Goal: Information Seeking & Learning: Learn about a topic

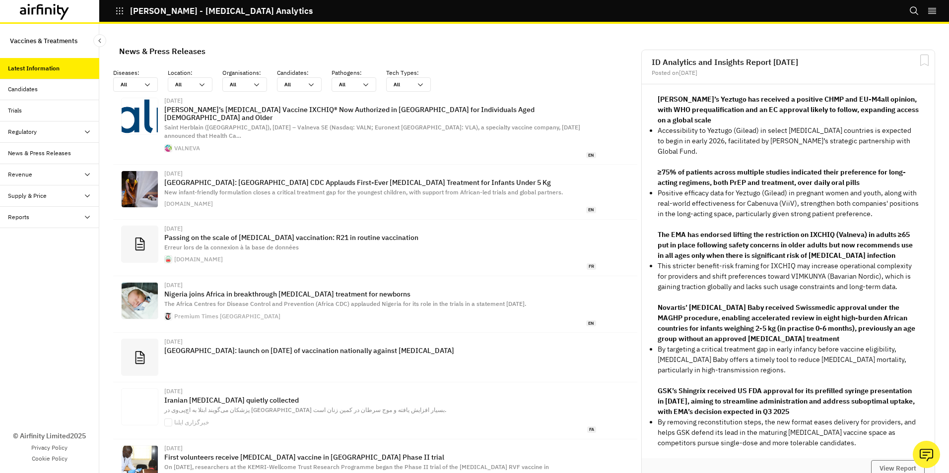
scroll to position [645, 290]
click at [151, 83] on icon at bounding box center [147, 85] width 8 height 8
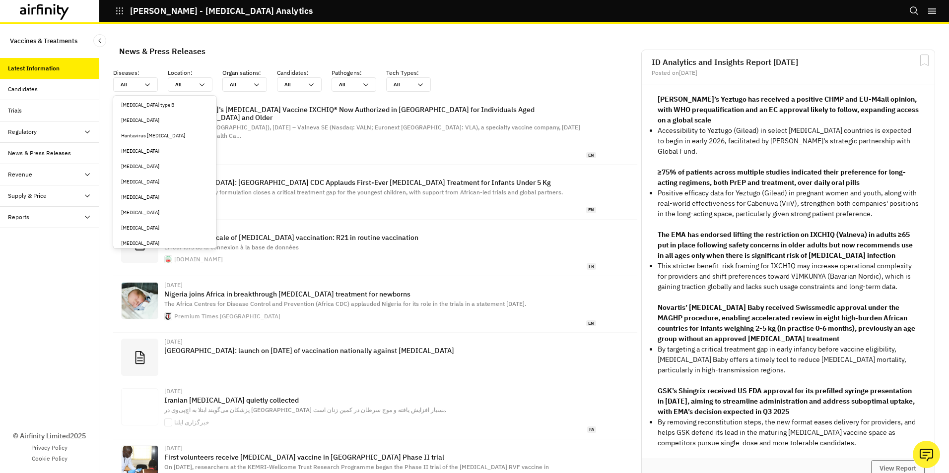
scroll to position [1071, 0]
click at [155, 236] on div "Herpes zoster/shingles" at bounding box center [164, 235] width 87 height 7
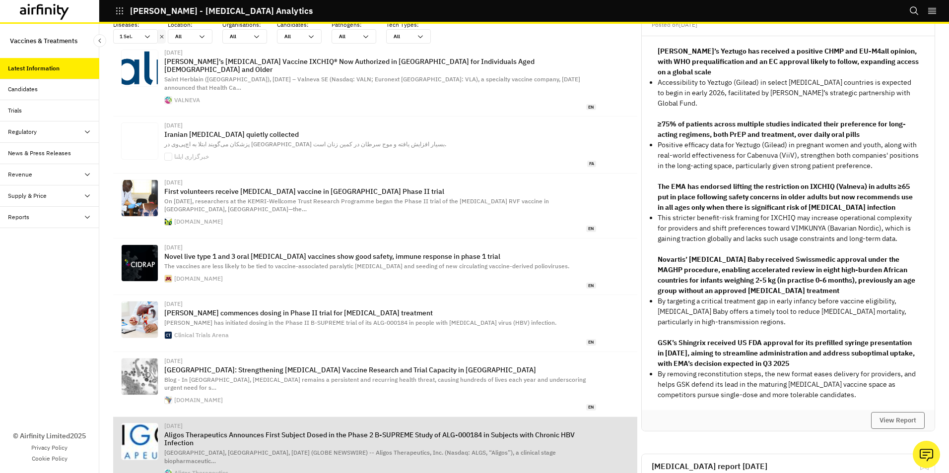
scroll to position [0, 0]
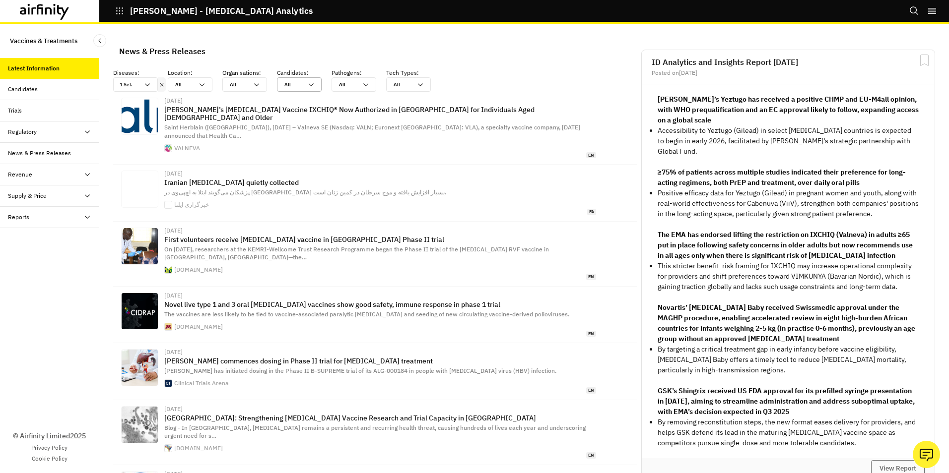
click at [316, 84] on div "All All" at bounding box center [299, 84] width 45 height 14
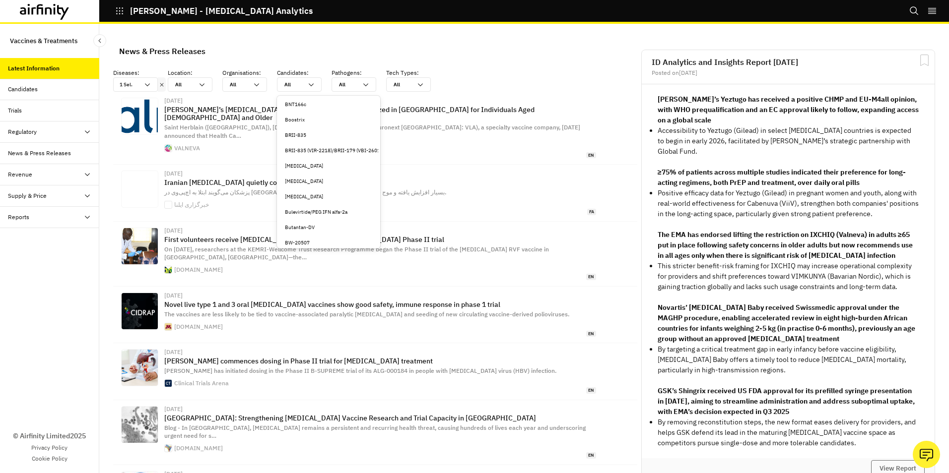
scroll to position [744, 0]
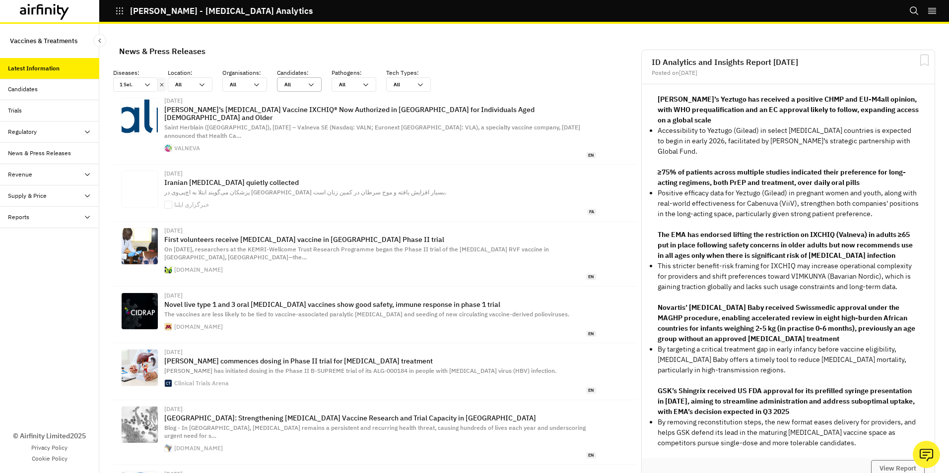
click at [313, 83] on icon at bounding box center [311, 85] width 8 height 8
click at [308, 137] on div "Amezosvatein" at bounding box center [328, 137] width 87 height 7
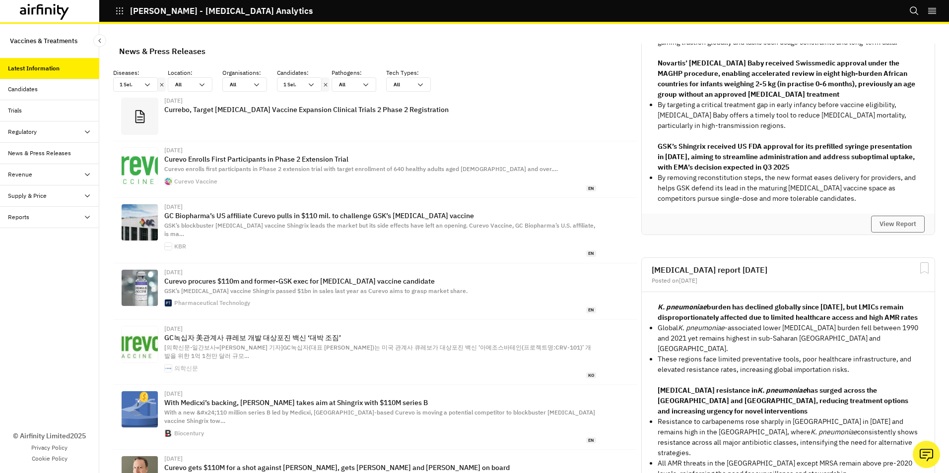
scroll to position [248, 0]
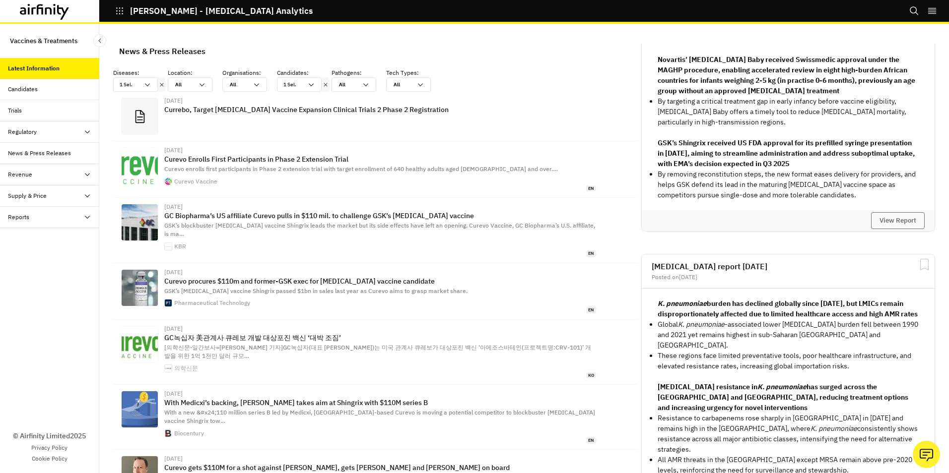
drag, startPoint x: 653, startPoint y: 152, endPoint x: 813, endPoint y: 169, distance: 160.2
click at [813, 169] on p "GSK’s Shingrix received US FDA approval for its prefilled syringe presentation …" at bounding box center [787, 153] width 261 height 31
drag, startPoint x: 813, startPoint y: 169, endPoint x: 884, endPoint y: 229, distance: 92.6
click at [884, 229] on button "View Report" at bounding box center [898, 220] width 54 height 17
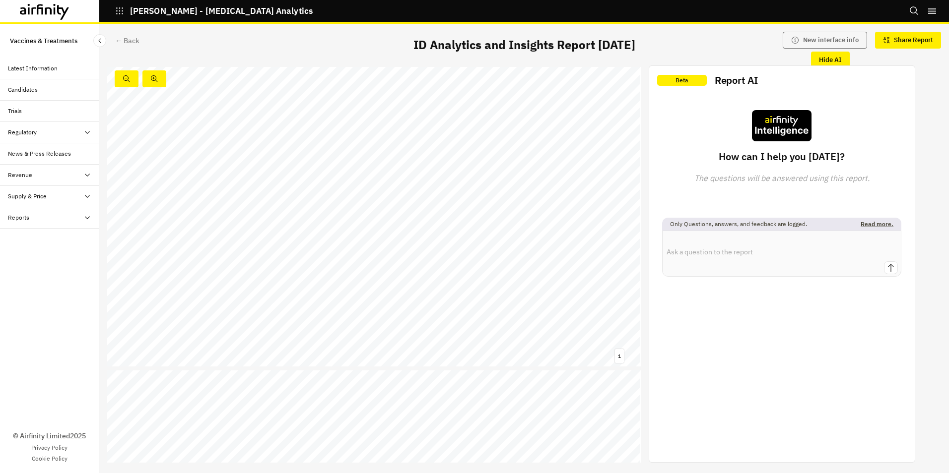
scroll to position [347, 0]
click at [440, 174] on link at bounding box center [424, 174] width 65 height 8
click at [828, 58] on button "Hide AI" at bounding box center [830, 60] width 39 height 17
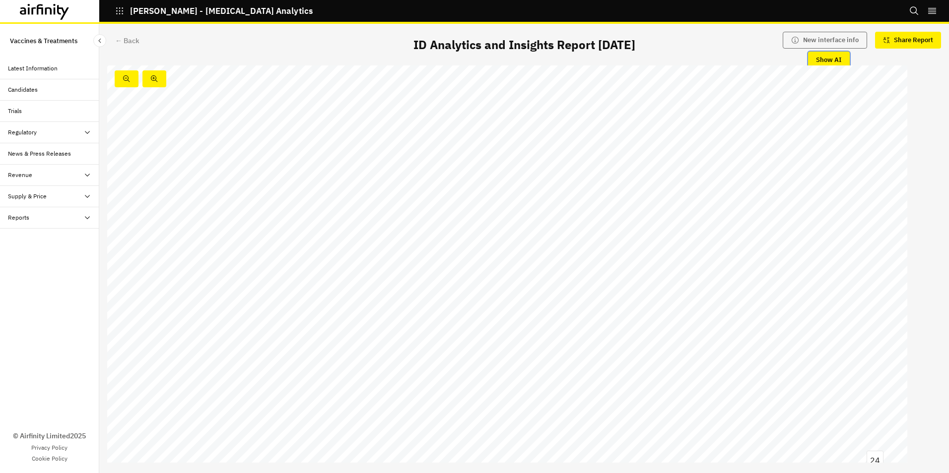
scroll to position [10480, 0]
click at [749, 443] on link at bounding box center [748, 442] width 53 height 7
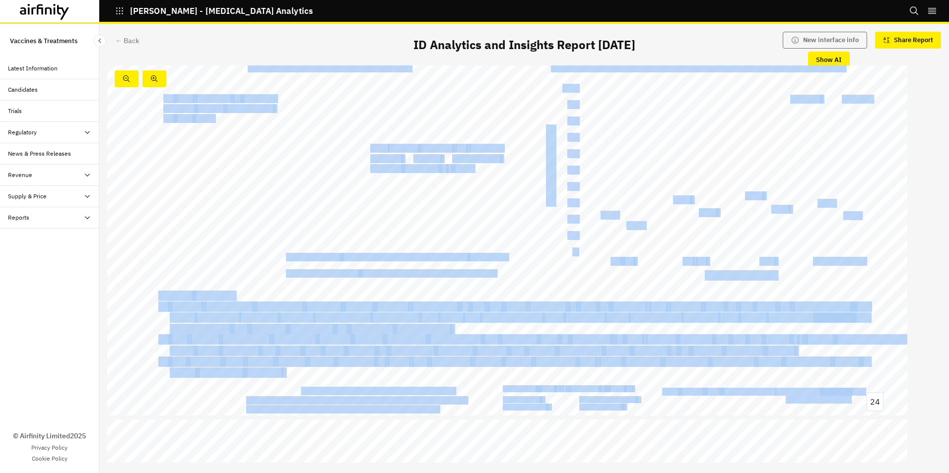
drag, startPoint x: 301, startPoint y: 391, endPoint x: 457, endPoint y: 395, distance: 156.8
click at [457, 395] on div "Shingrix’s US prefilled syringe approval could drive uptake and reinforce GSK’s…" at bounding box center [507, 191] width 800 height 450
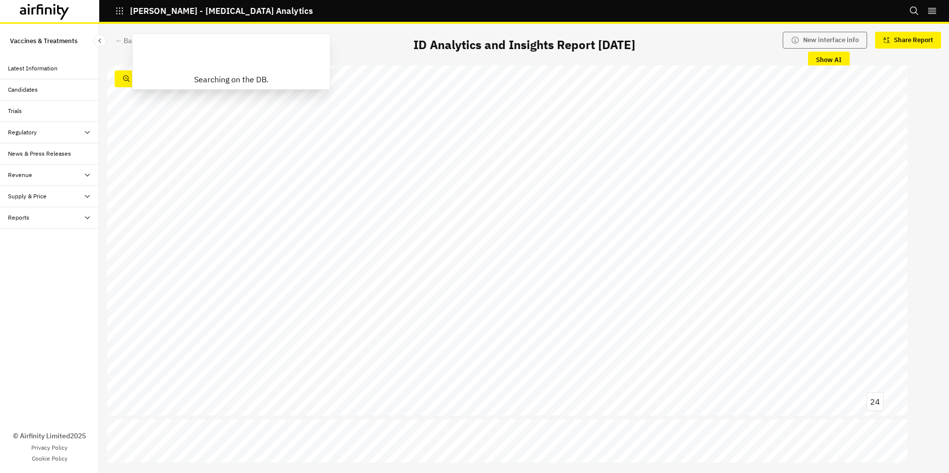
drag, startPoint x: 457, startPoint y: 395, endPoint x: 478, endPoint y: 431, distance: 40.9
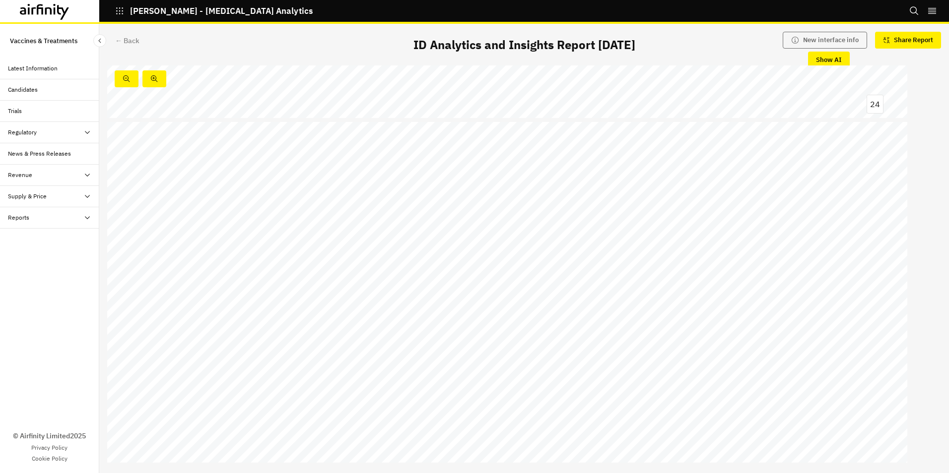
scroll to position [10877, 0]
click at [538, 191] on span "Amezosvatein" at bounding box center [537, 194] width 40 height 6
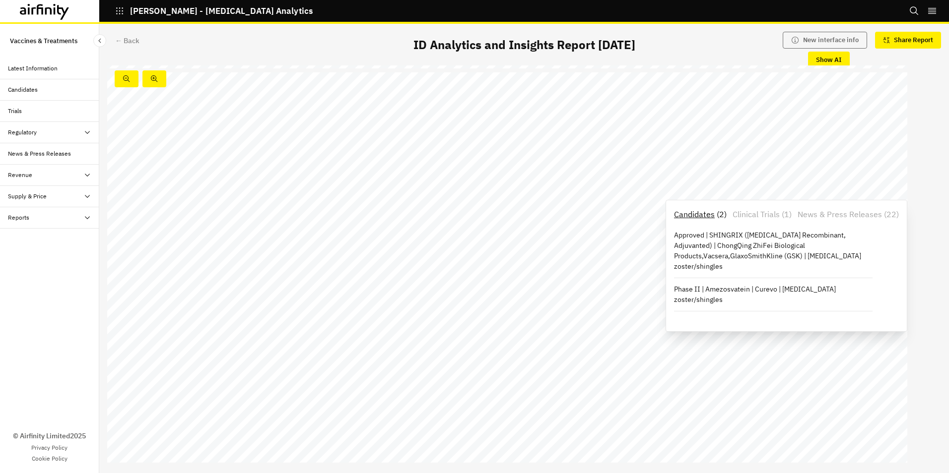
click at [766, 213] on p "Clinical Trials" at bounding box center [755, 214] width 47 height 12
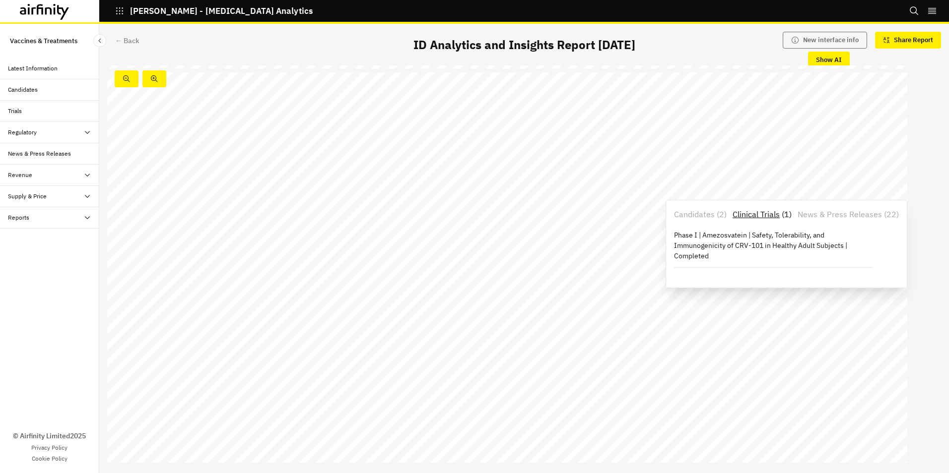
click at [838, 214] on p "News & Press Releases" at bounding box center [839, 214] width 84 height 12
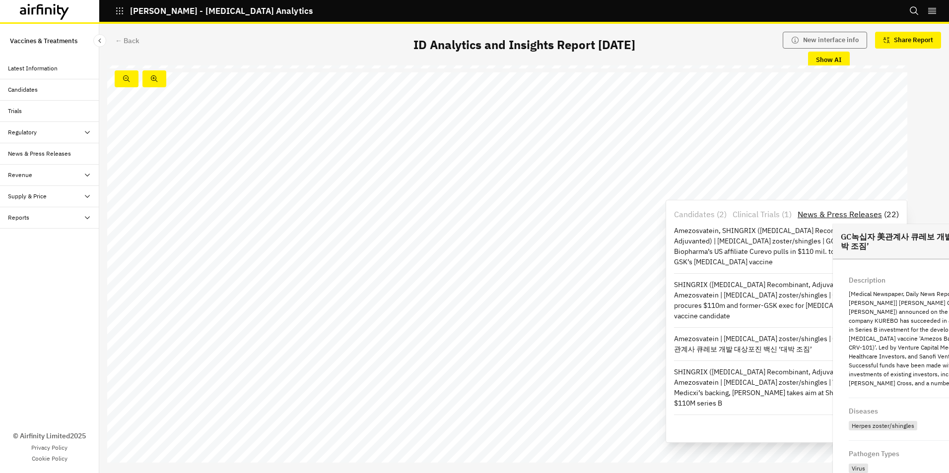
scroll to position [0, 0]
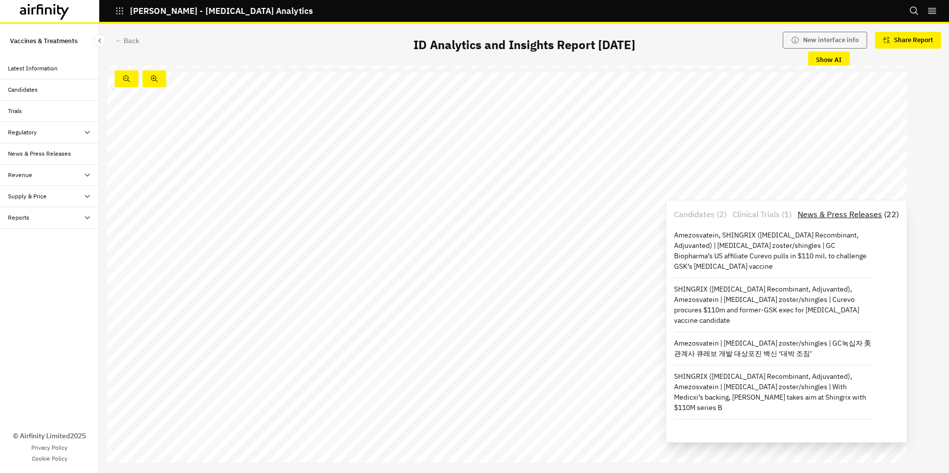
click at [938, 162] on div "Infectious Disease Analytics and Insights Monthly Report 05 August 2025 © 2025 …" at bounding box center [523, 263] width 849 height 397
click at [934, 176] on div "Infectious Disease Analytics and Insights Monthly Report 05 August 2025 © 2025 …" at bounding box center [523, 263] width 849 height 397
click at [534, 203] on span "Curevo" at bounding box center [537, 201] width 22 height 7
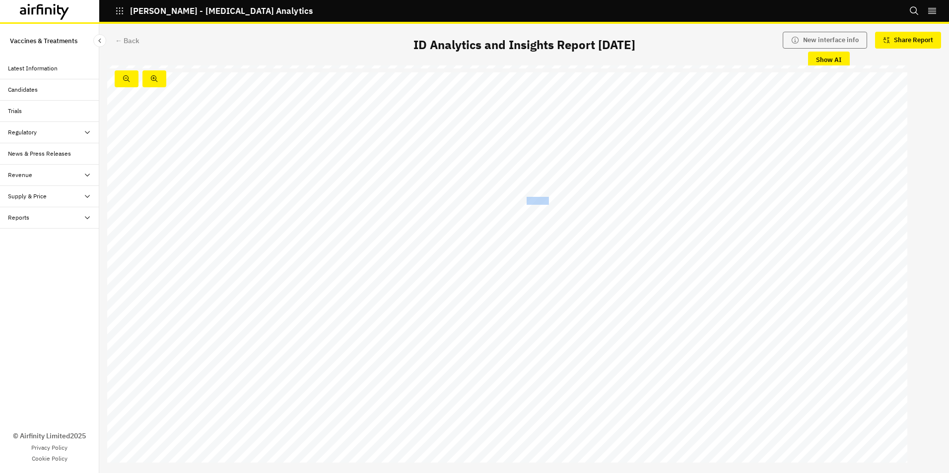
click at [534, 203] on span "Curevo" at bounding box center [537, 201] width 22 height 7
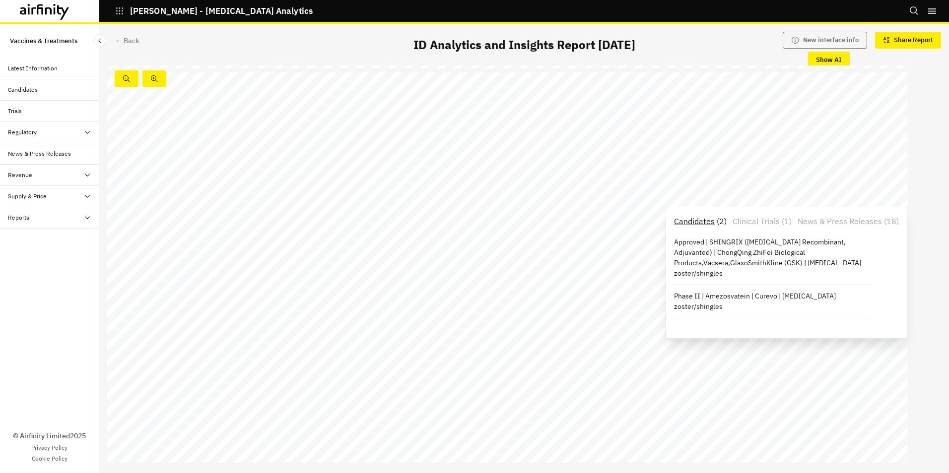
click at [410, 191] on span "1018" at bounding box center [412, 193] width 16 height 7
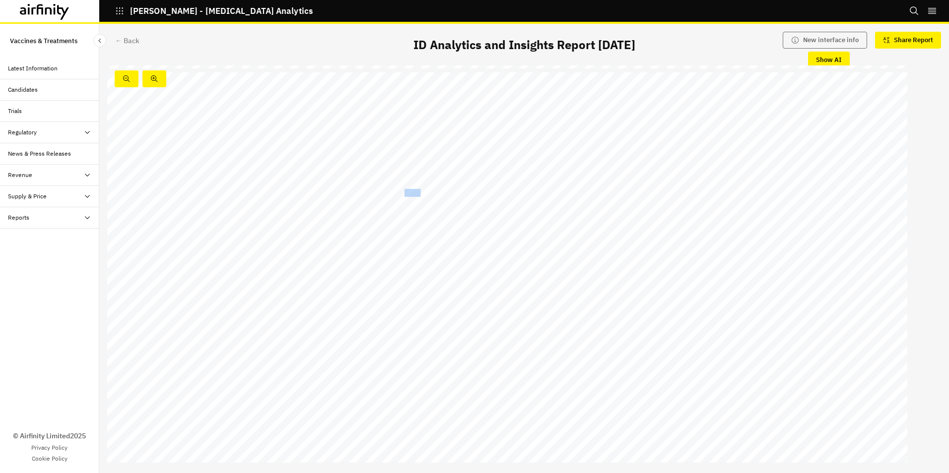
click at [410, 191] on span "1018" at bounding box center [412, 193] width 16 height 7
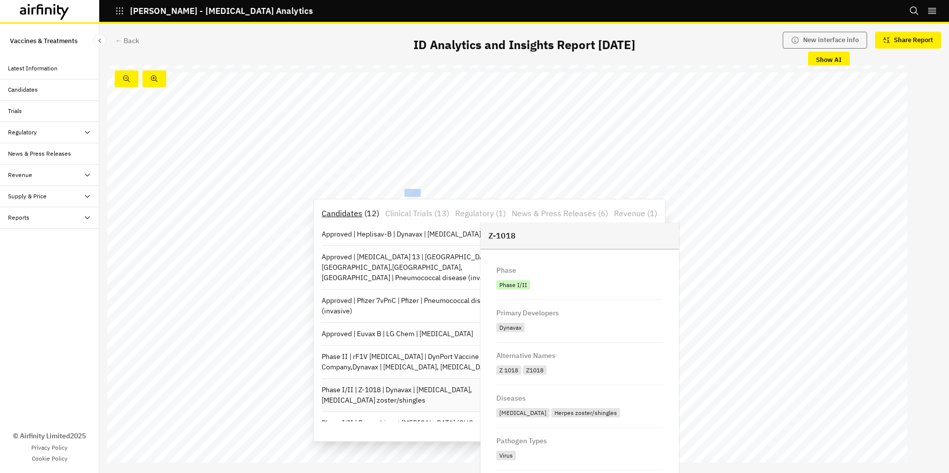
scroll to position [50, 0]
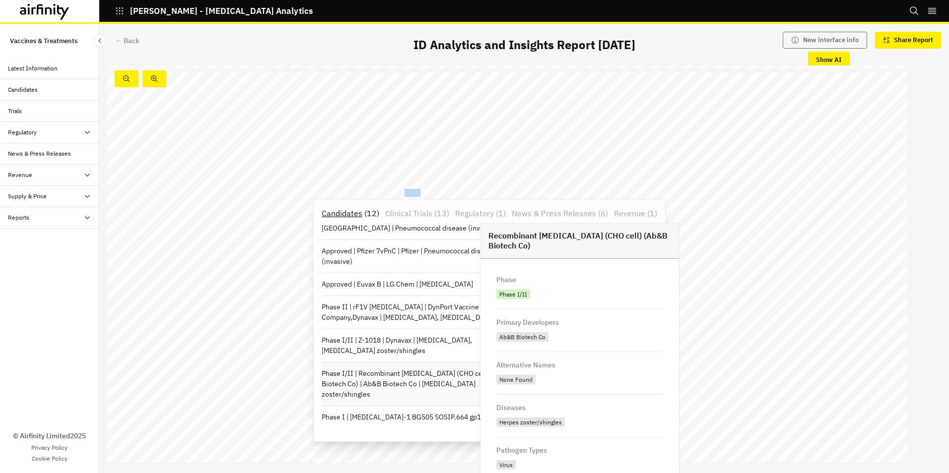
click at [445, 380] on p "Phase I/II | Recombinant zoster vaccine (CHO cell) (Ab&B Biotech Co) | Ab&B Bio…" at bounding box center [420, 384] width 198 height 31
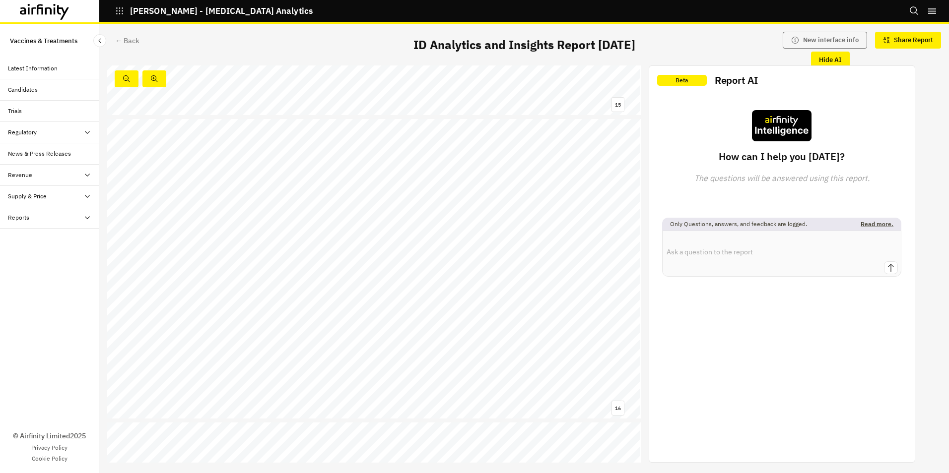
scroll to position [7243, 0]
click at [308, 190] on span "1018" at bounding box center [311, 191] width 11 height 4
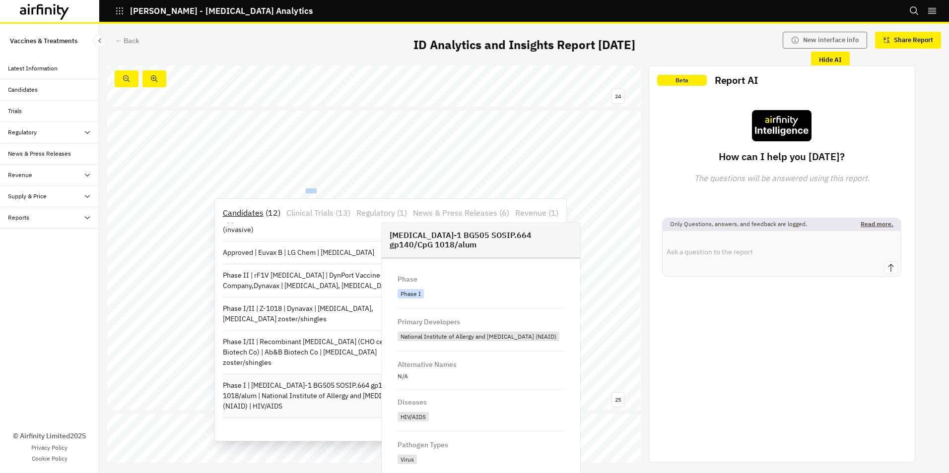
scroll to position [80, 0]
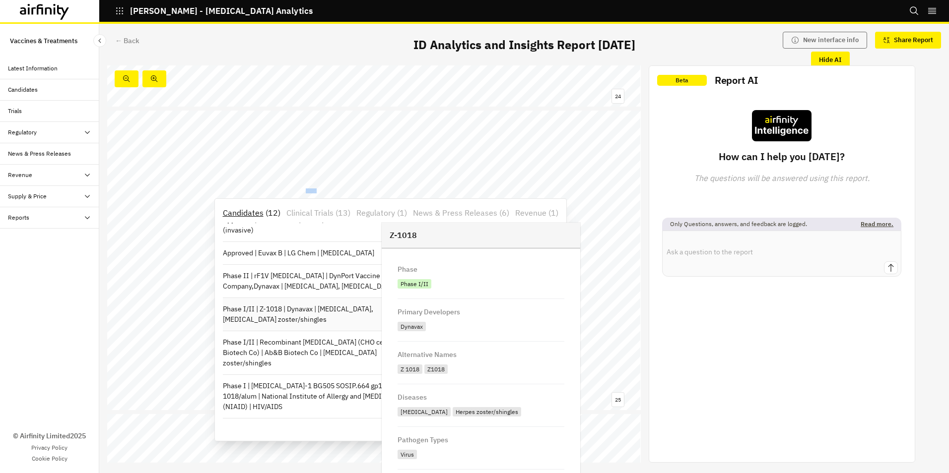
click at [337, 311] on p "Phase I/II | Z-1018 | Dynavax | Chickenpox, Herpes zoster/shingles" at bounding box center [322, 314] width 198 height 21
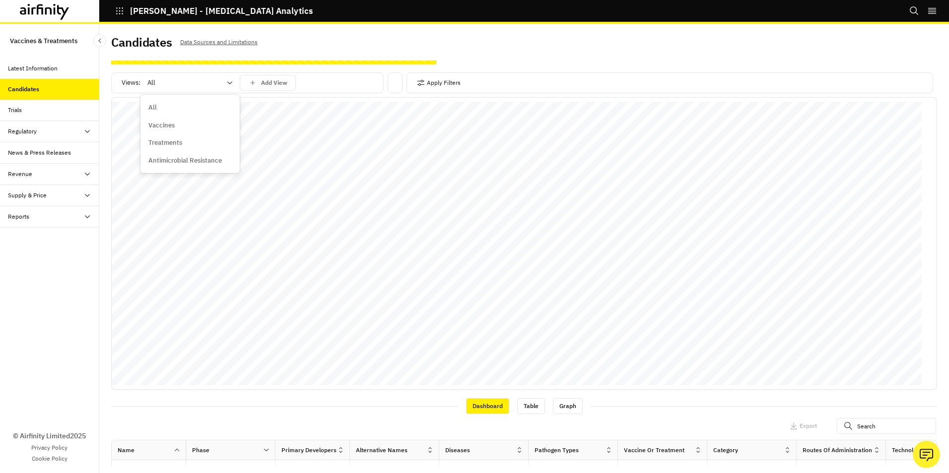
click at [232, 81] on icon at bounding box center [230, 83] width 8 height 8
click at [170, 123] on p "Vaccines" at bounding box center [161, 126] width 26 height 10
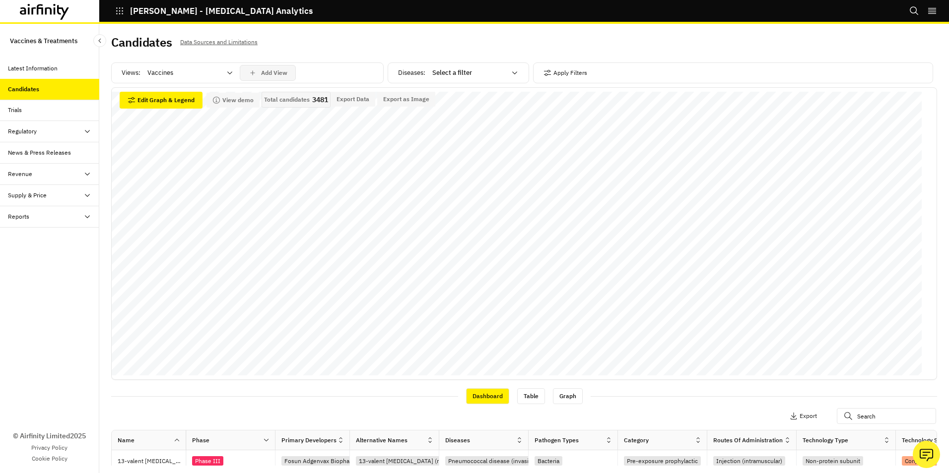
click at [280, 84] on div "Views: Vaccines Add View" at bounding box center [247, 75] width 272 height 25
click at [278, 78] on button "Add View" at bounding box center [268, 73] width 56 height 16
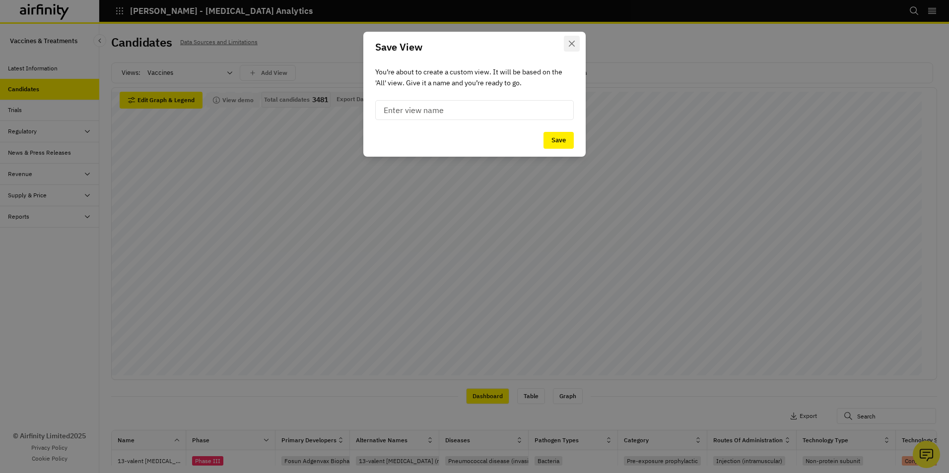
click at [572, 39] on button "Close" at bounding box center [572, 44] width 16 height 16
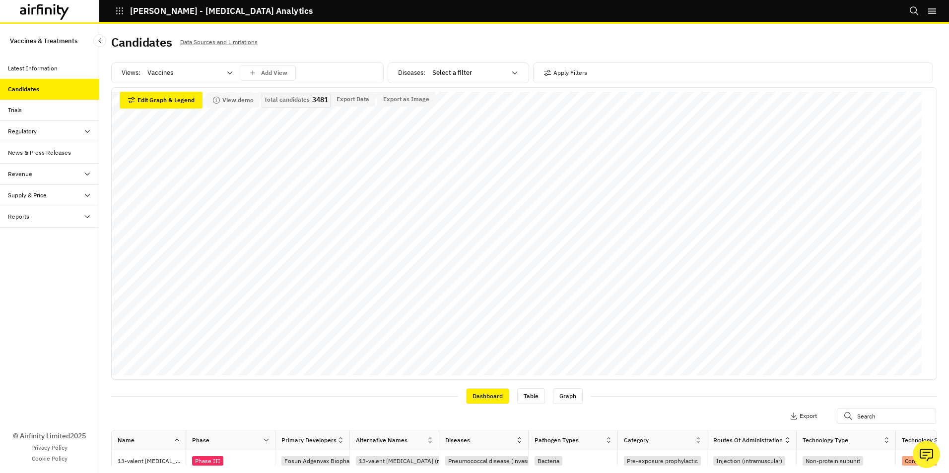
click at [511, 71] on icon at bounding box center [515, 73] width 8 height 8
click at [460, 201] on p "Herpes zoster/shingles" at bounding box center [462, 201] width 67 height 10
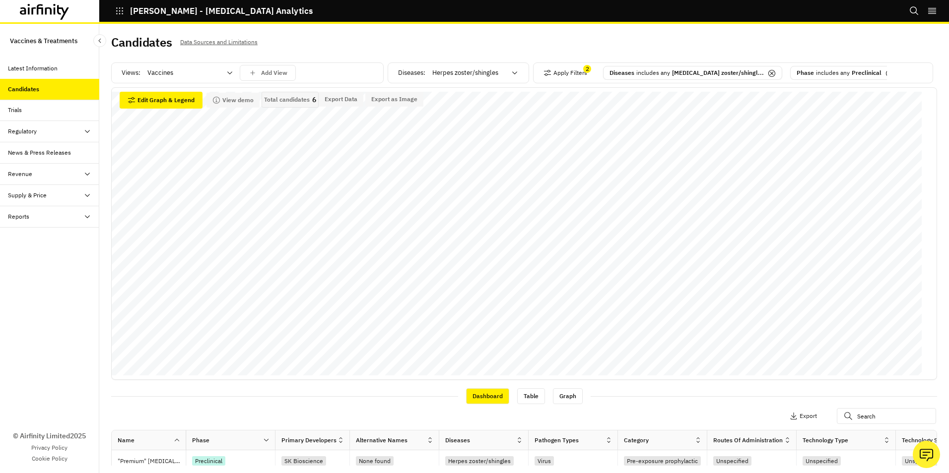
scroll to position [0, 0]
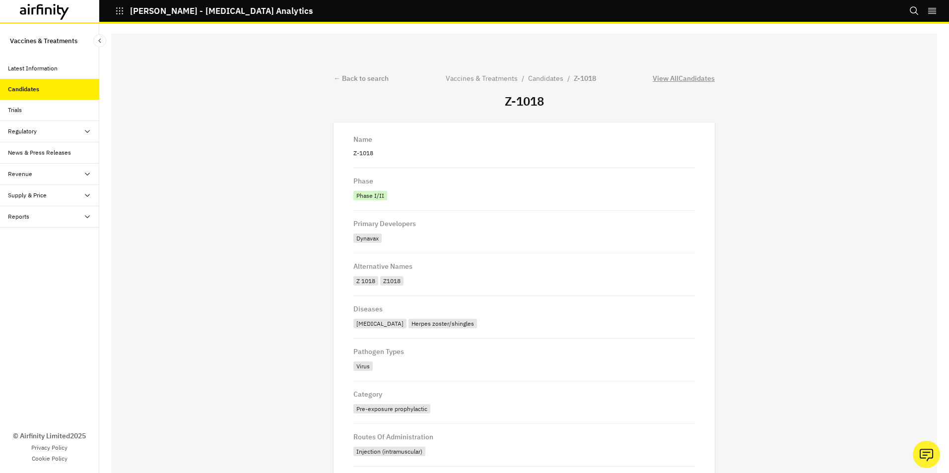
click at [684, 76] on div "View All Candidates" at bounding box center [683, 78] width 62 height 10
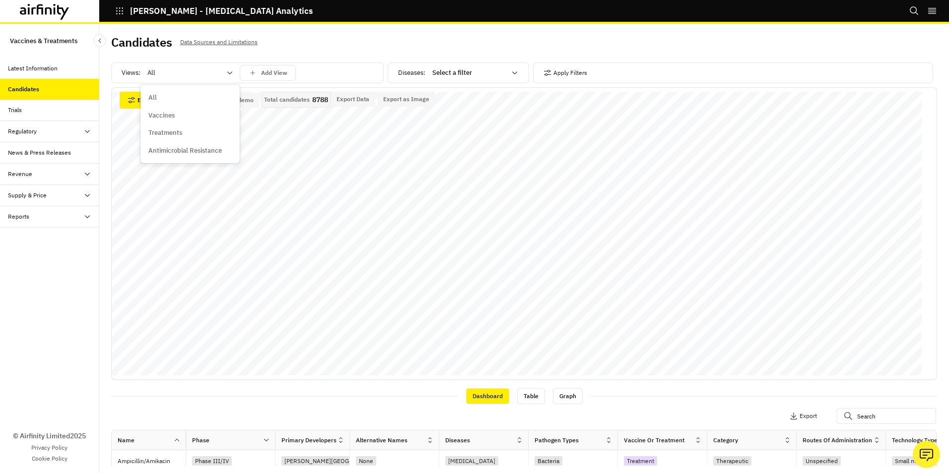
click at [229, 73] on icon at bounding box center [229, 72] width 5 height 3
click at [158, 117] on p "Vaccines" at bounding box center [161, 116] width 26 height 10
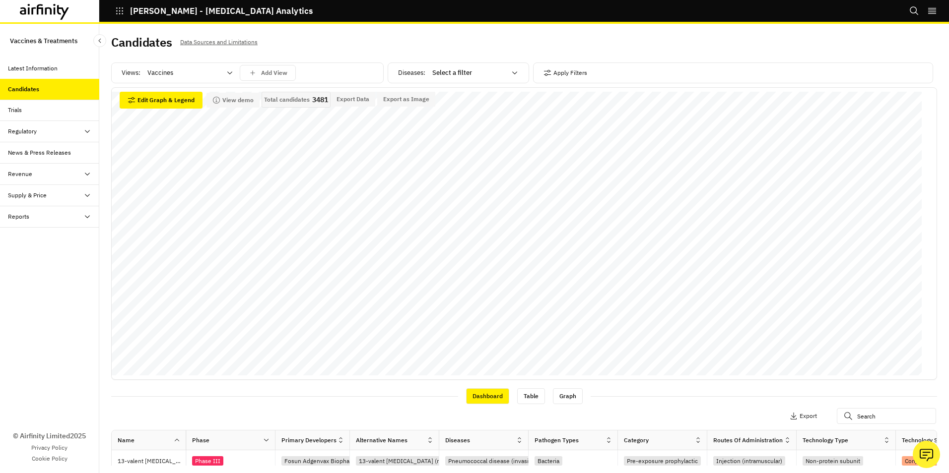
click at [230, 72] on icon at bounding box center [230, 73] width 8 height 8
click at [158, 97] on div "All" at bounding box center [189, 98] width 83 height 10
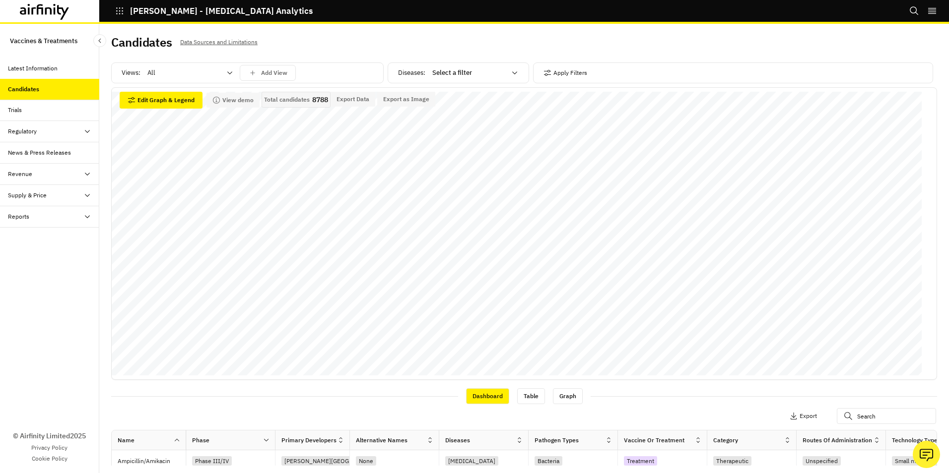
click at [513, 69] on icon at bounding box center [515, 73] width 8 height 8
click at [469, 169] on p "Herpes zoster/shingles" at bounding box center [462, 171] width 67 height 10
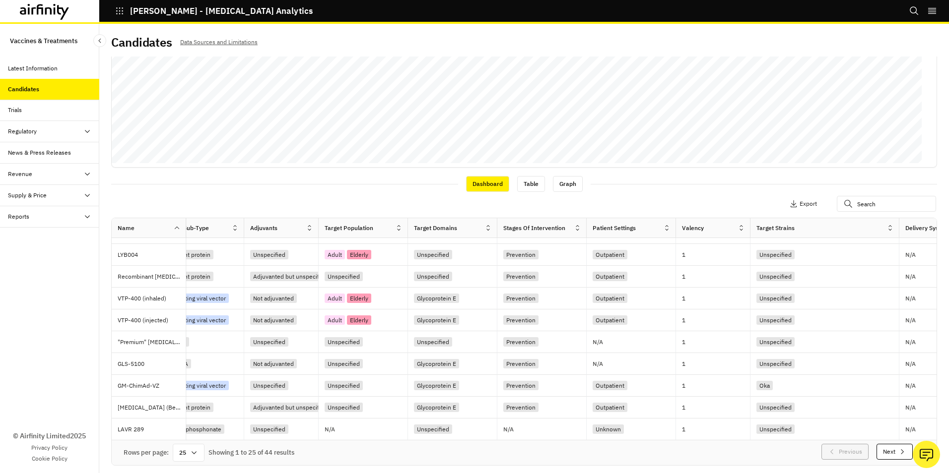
scroll to position [346, 858]
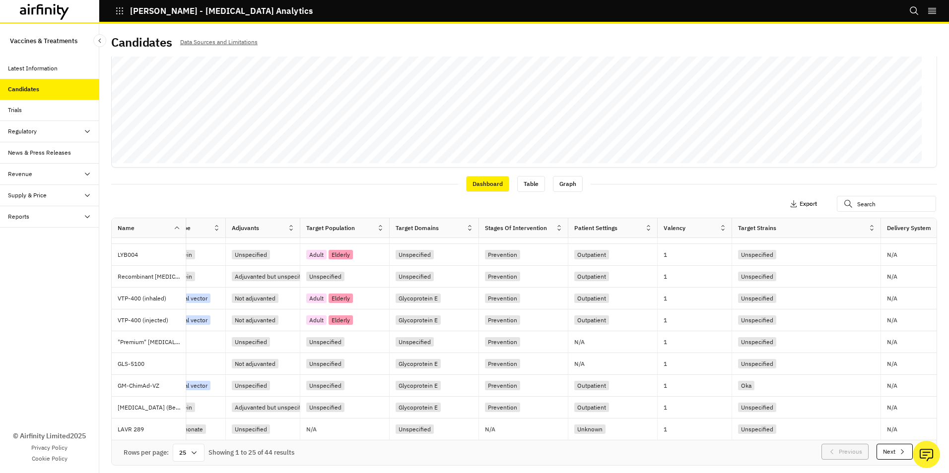
click at [799, 204] on p "Export" at bounding box center [807, 203] width 17 height 7
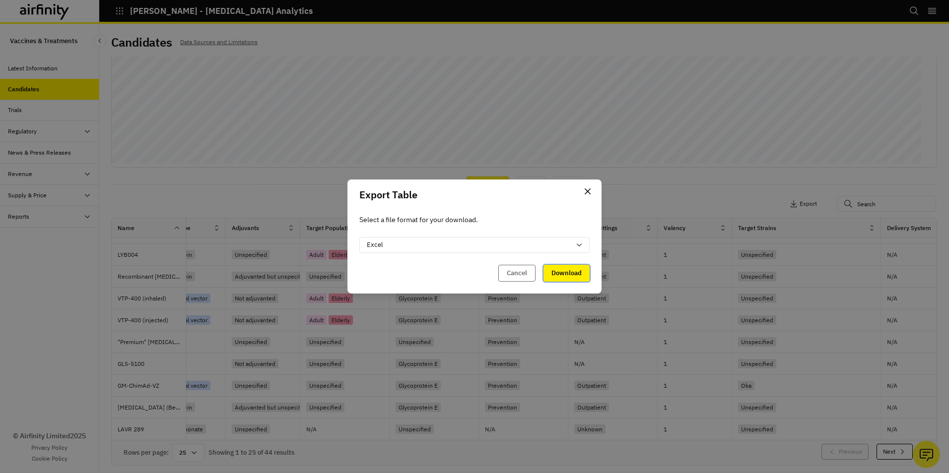
click at [570, 275] on button "Download" at bounding box center [566, 273] width 46 height 17
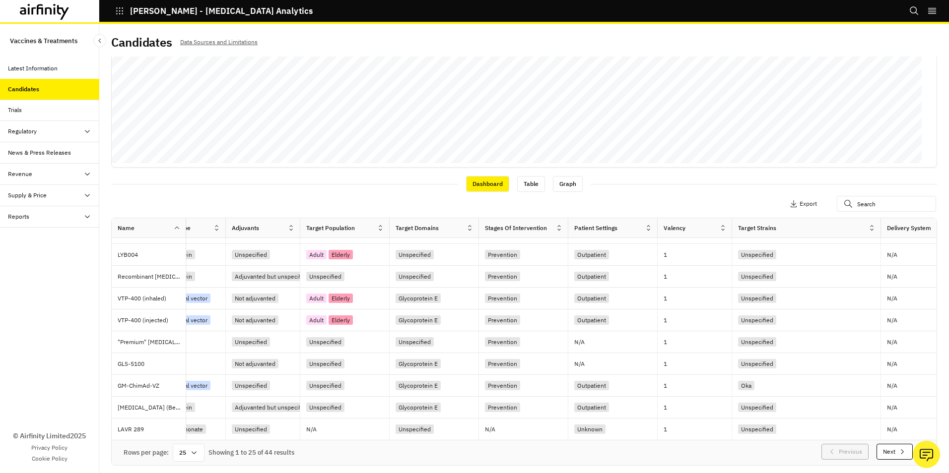
click at [86, 174] on icon at bounding box center [87, 174] width 8 height 8
click at [35, 216] on div "Revenue Dashboard" at bounding box center [43, 216] width 55 height 9
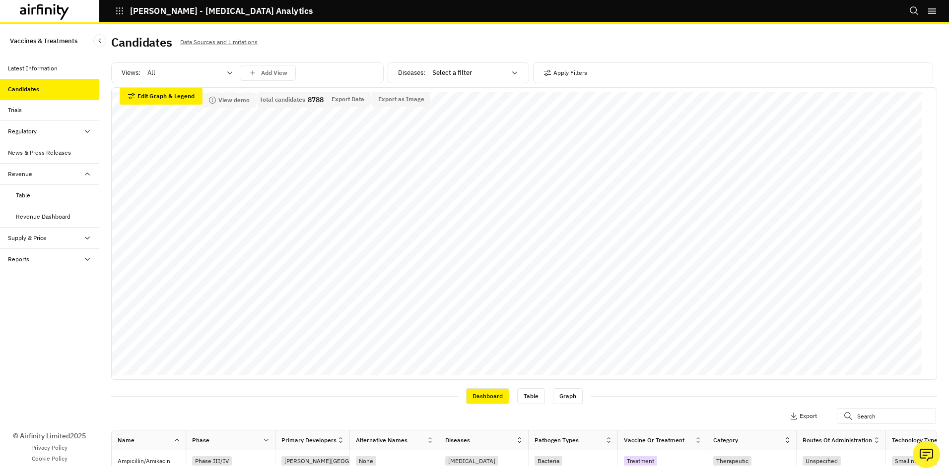
click at [14, 110] on div "Trials" at bounding box center [15, 110] width 14 height 9
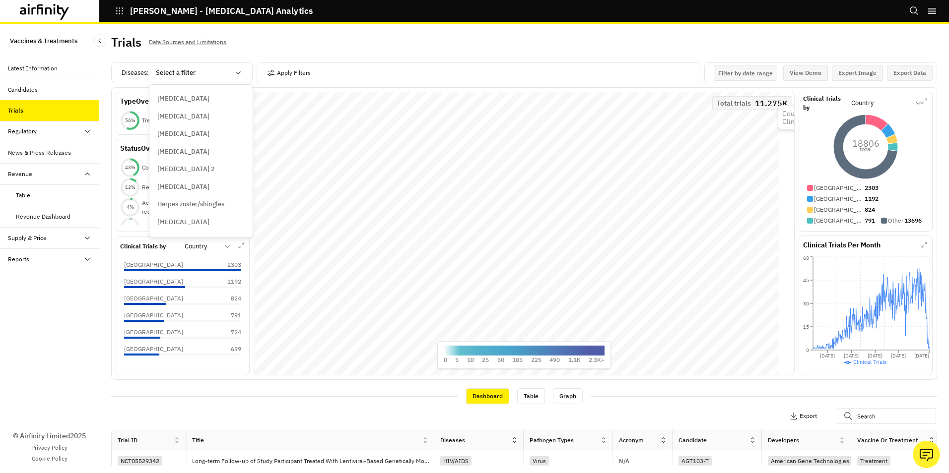
scroll to position [2729, 0]
click at [214, 189] on p "Herpes zoster/shingles" at bounding box center [190, 187] width 67 height 10
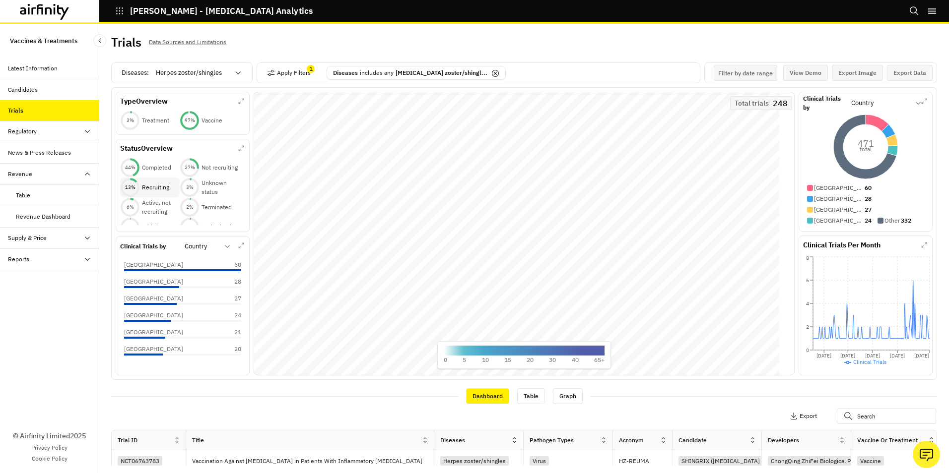
click at [153, 186] on p "Recruiting" at bounding box center [155, 187] width 27 height 9
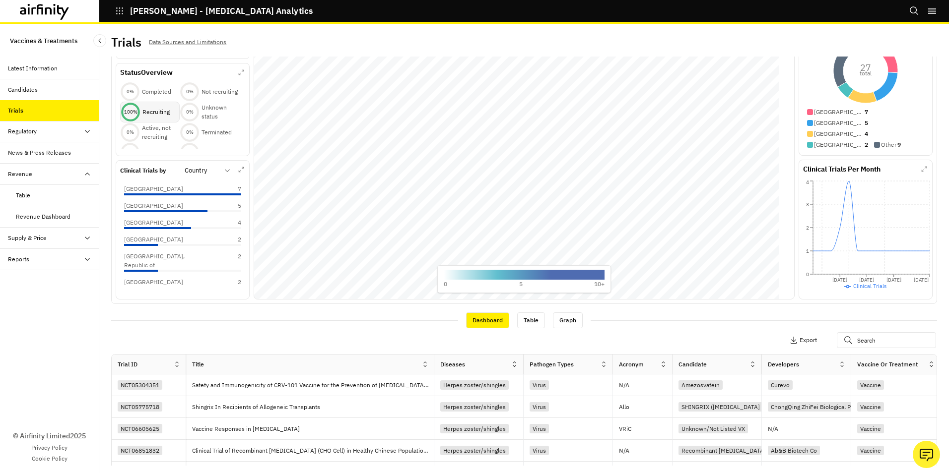
scroll to position [0, 0]
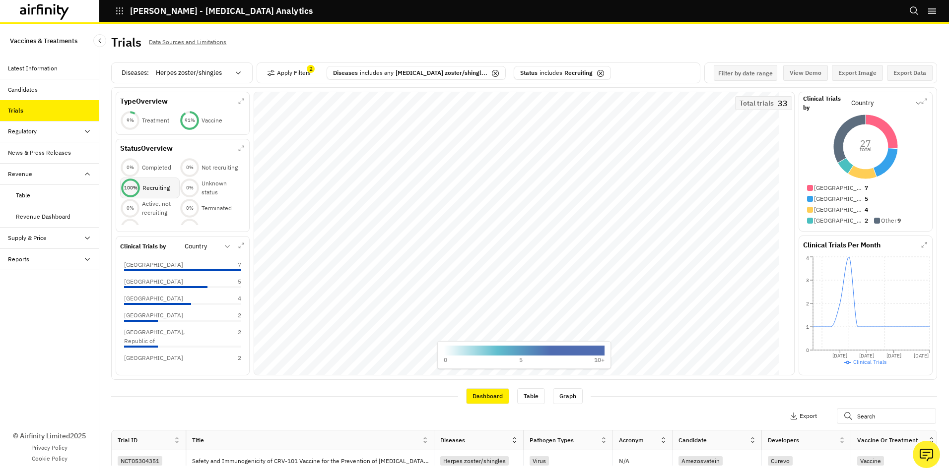
click at [34, 9] on icon at bounding box center [45, 12] width 50 height 16
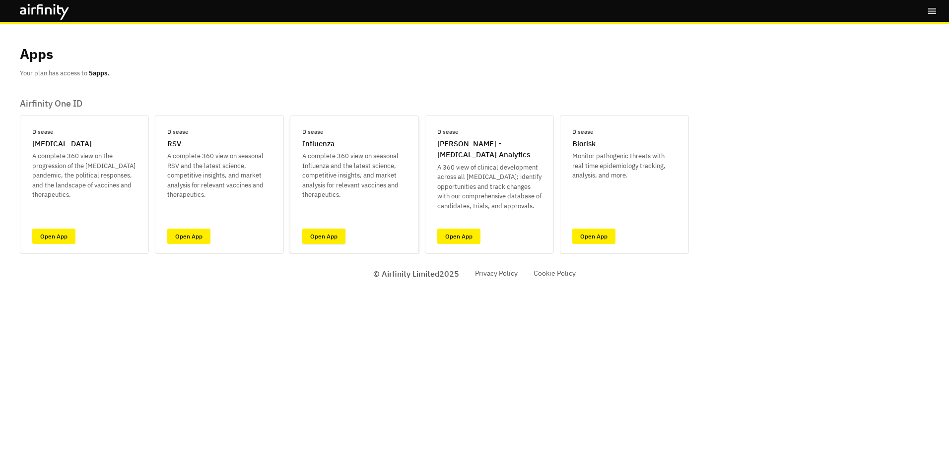
click at [320, 237] on link "Open App" at bounding box center [323, 236] width 43 height 15
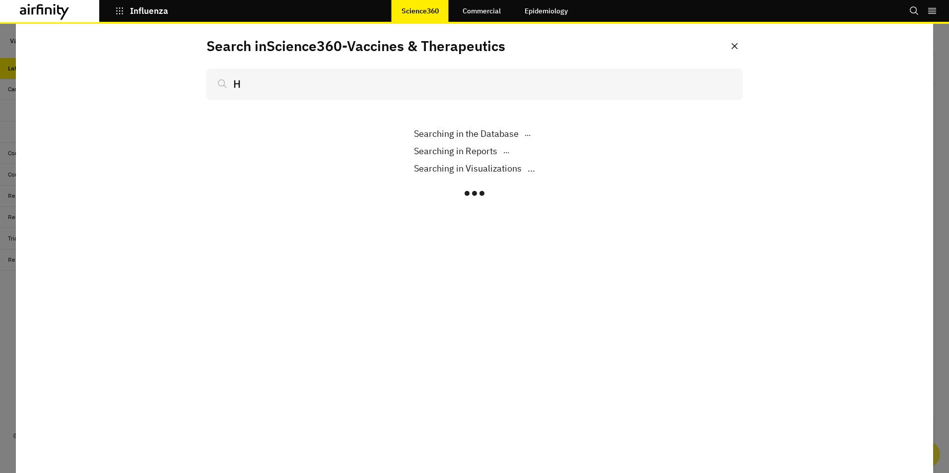
scroll to position [632, 290]
type input "H5"
type input "H5N1"
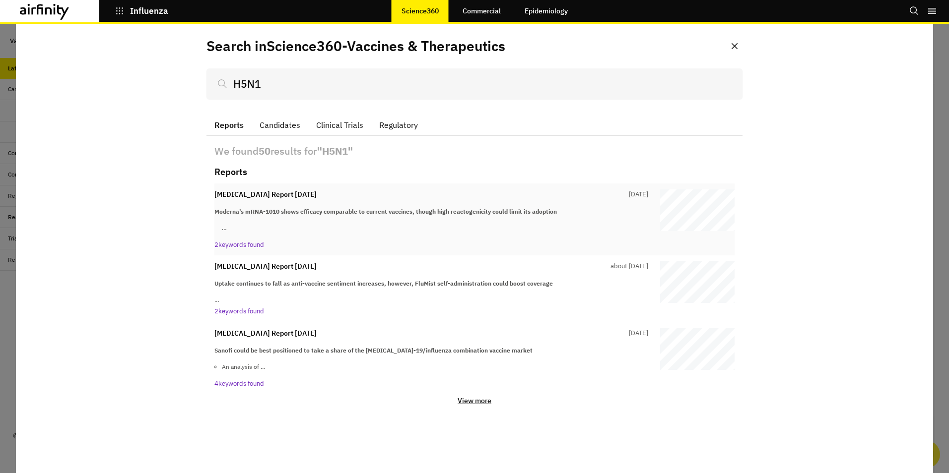
click at [265, 195] on p "[MEDICAL_DATA] Report [DATE]" at bounding box center [265, 195] width 102 height 10
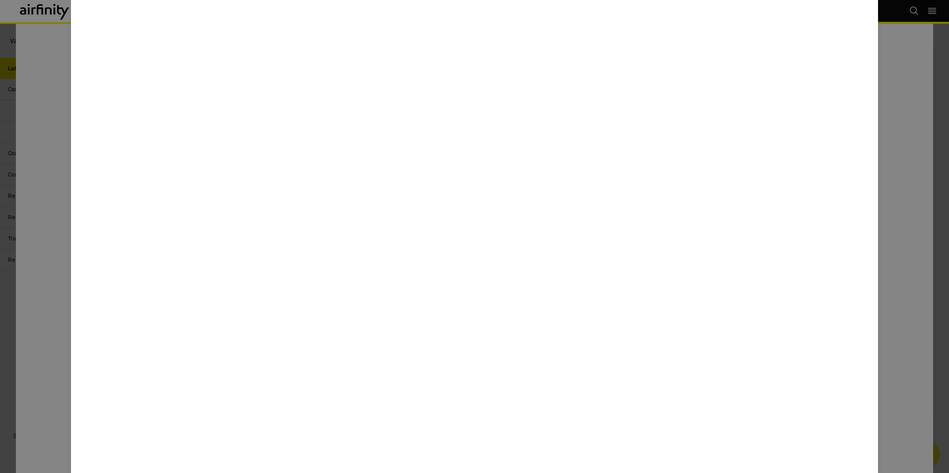
click at [21, 9] on div at bounding box center [474, 236] width 949 height 473
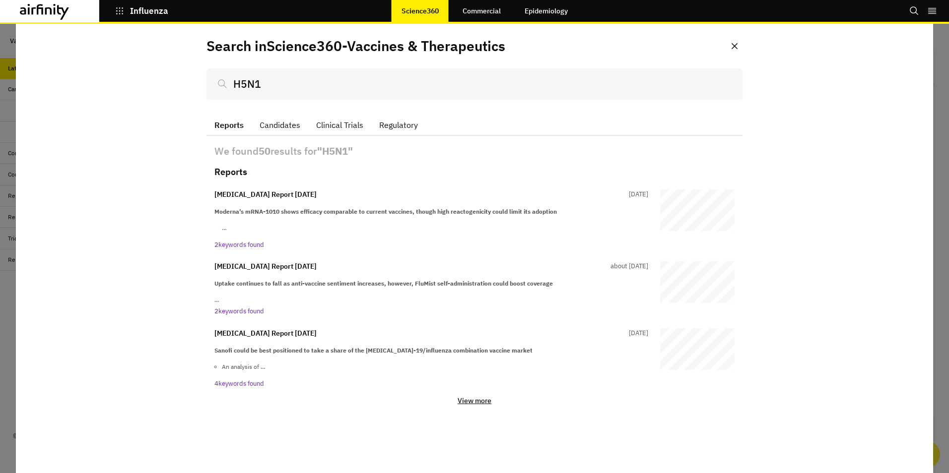
click at [54, 10] on icon at bounding box center [54, 10] width 1 height 7
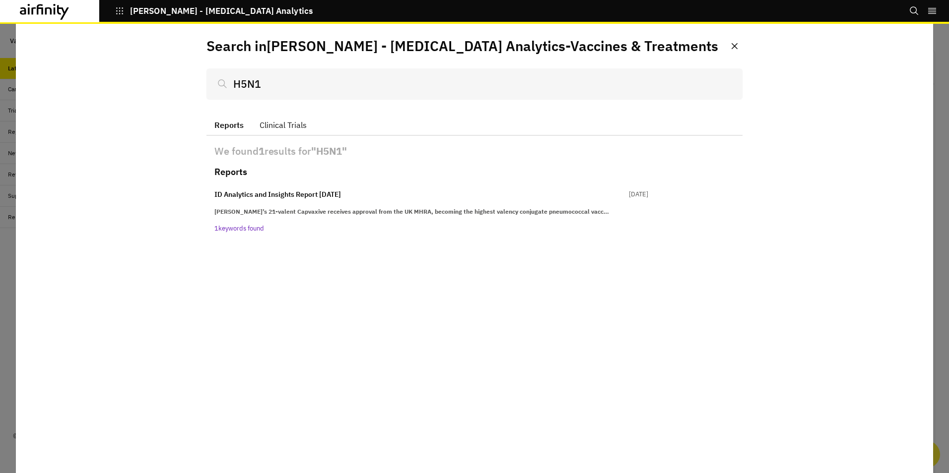
scroll to position [645, 290]
drag, startPoint x: 338, startPoint y: 84, endPoint x: 161, endPoint y: 87, distance: 177.1
click at [161, 87] on div "Search in [PERSON_NAME] - [MEDICAL_DATA] Analytics - Vaccines & Treatments H5N1…" at bounding box center [474, 248] width 917 height 449
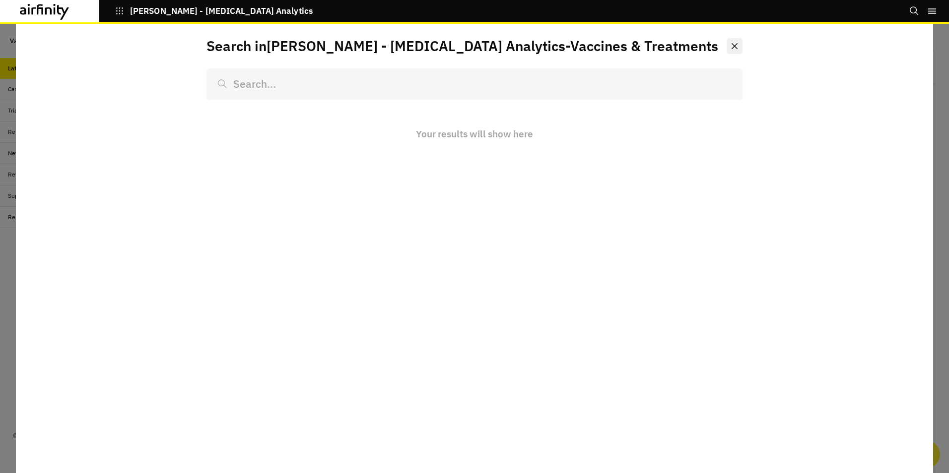
click at [737, 46] on button "Close" at bounding box center [734, 46] width 16 height 16
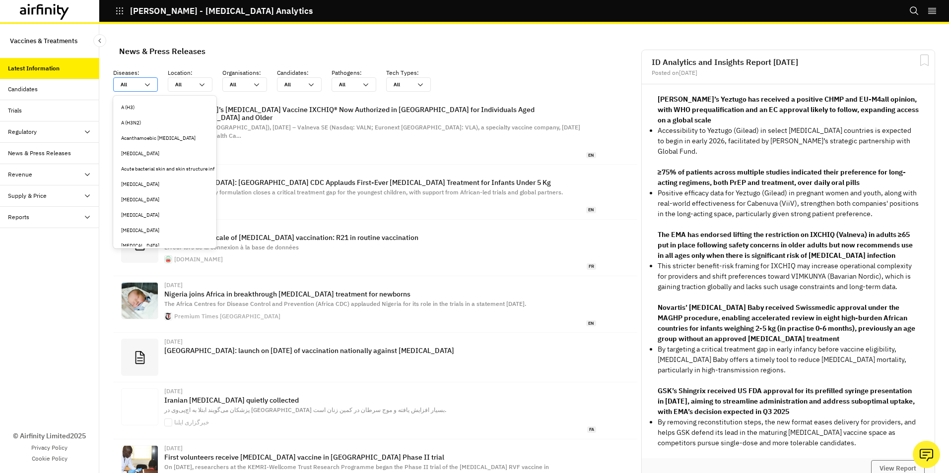
click at [148, 86] on icon at bounding box center [147, 85] width 8 height 8
click at [62, 14] on icon at bounding box center [45, 12] width 50 height 16
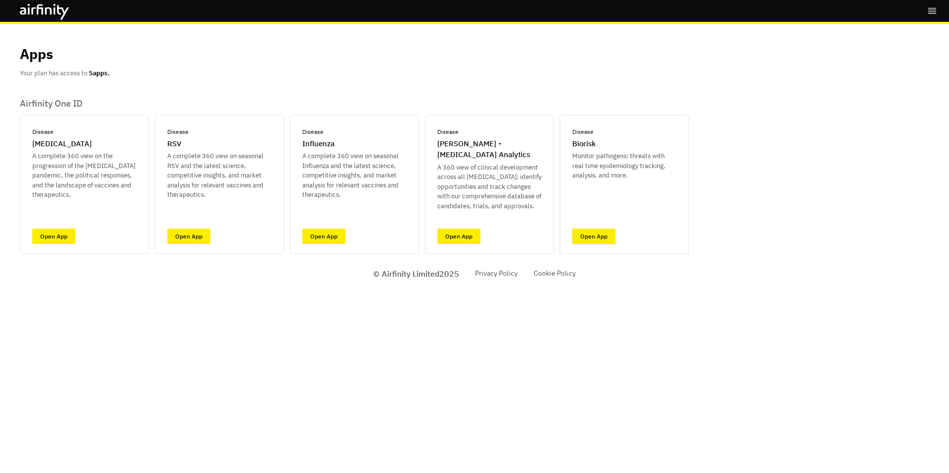
click at [605, 235] on link "Open App" at bounding box center [593, 236] width 43 height 15
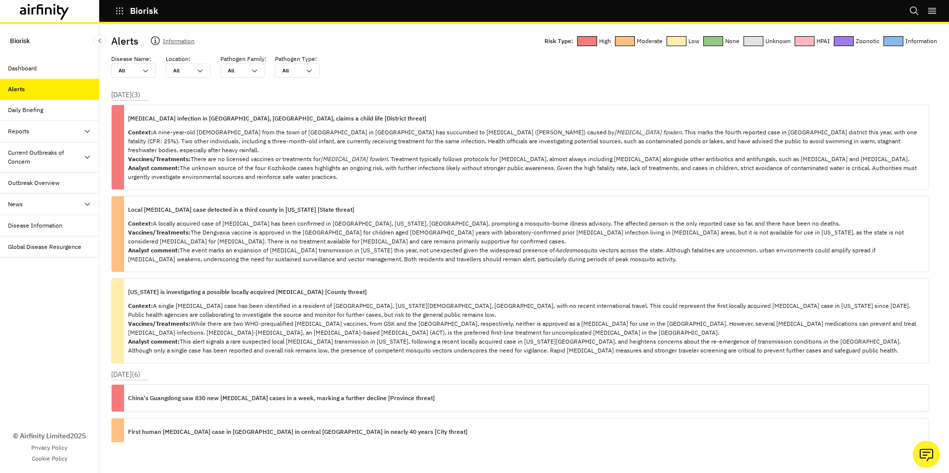
click at [30, 68] on div "Dashboard" at bounding box center [22, 68] width 29 height 9
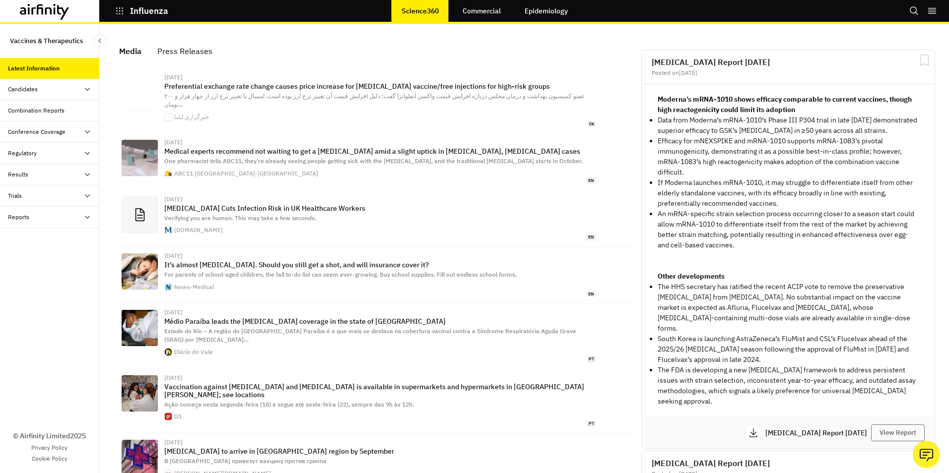
scroll to position [632, 290]
click at [553, 11] on link "Epidemiology" at bounding box center [545, 11] width 63 height 24
click at [49, 84] on div "Candidates" at bounding box center [49, 89] width 99 height 21
click at [88, 90] on icon at bounding box center [87, 89] width 8 height 8
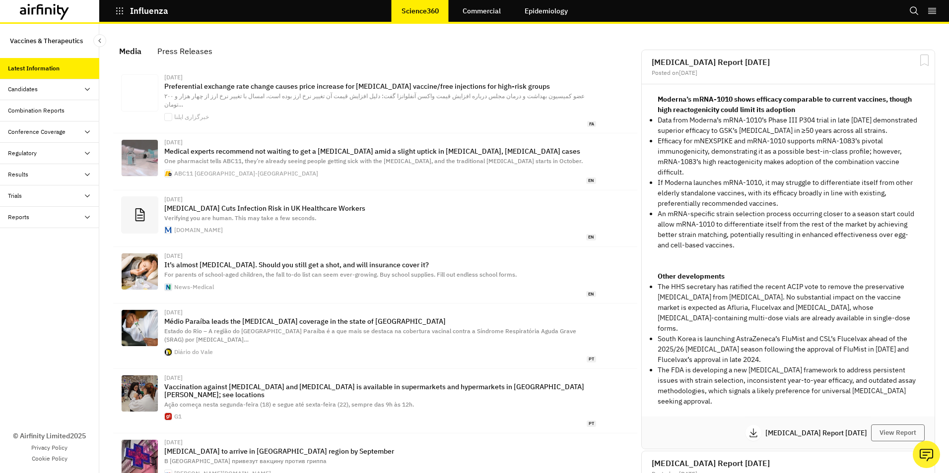
click at [17, 91] on div "Candidates" at bounding box center [23, 89] width 30 height 9
click at [31, 107] on div "Dashboard" at bounding box center [30, 110] width 29 height 9
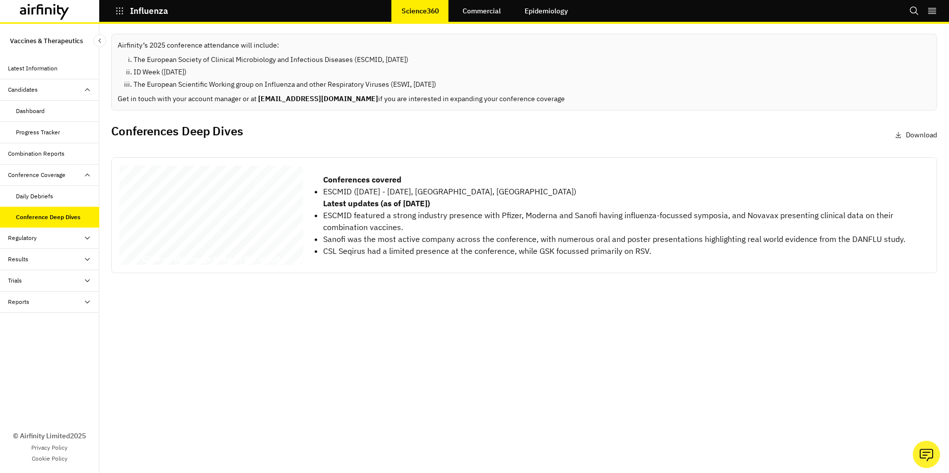
click at [238, 207] on div "Influenza Conference Coverage 2025 © 2025 Airfinity – Private & Co nfidential L…" at bounding box center [212, 217] width 184 height 103
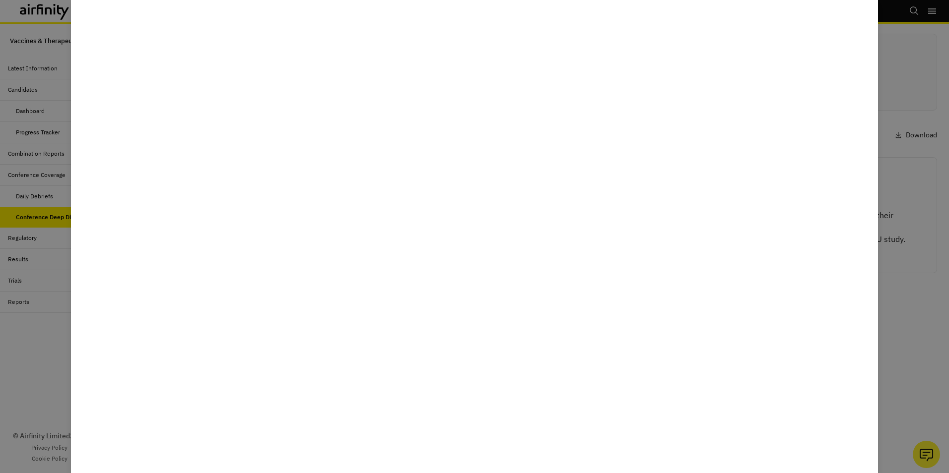
click at [17, 32] on div at bounding box center [474, 236] width 949 height 473
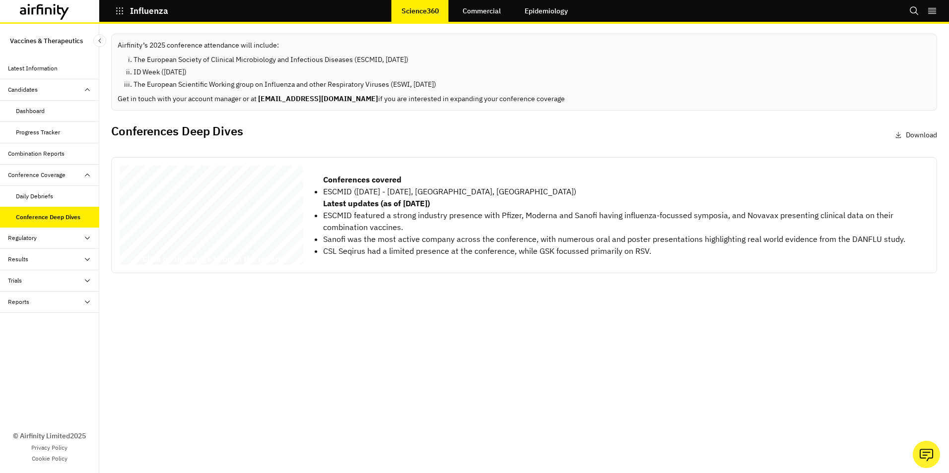
click at [46, 194] on div "Daily Debriefs" at bounding box center [34, 196] width 37 height 9
